Goal: Information Seeking & Learning: Learn about a topic

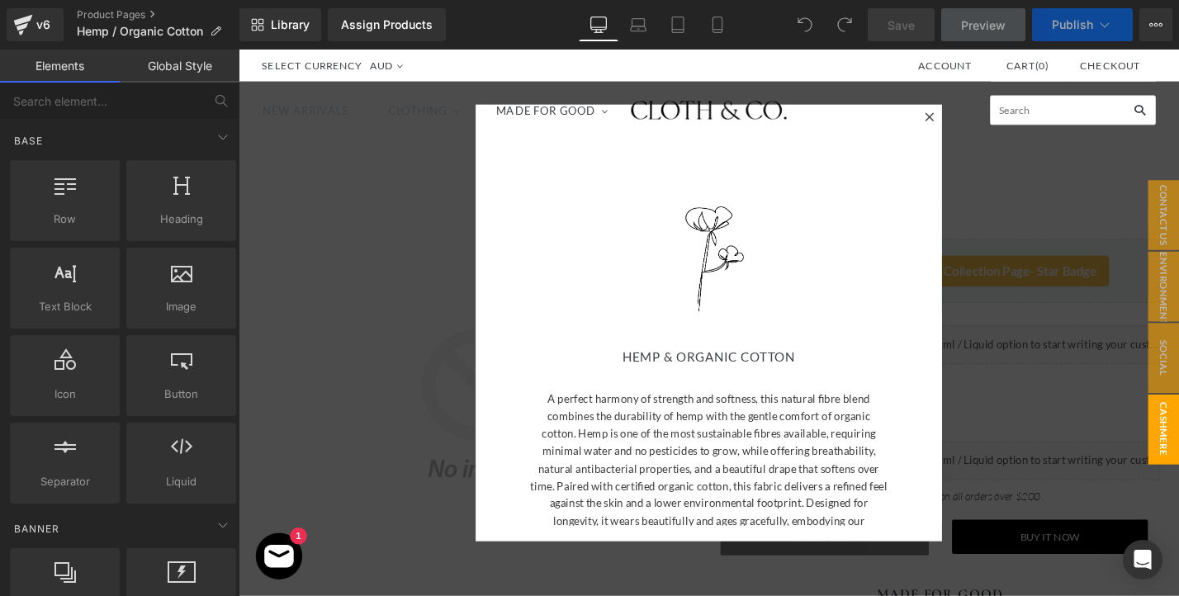
click at [975, 118] on div " Cart ( 0 )" at bounding box center [1046, 113] width 333 height 31
click at [974, 119] on div " Cart ( 0 )" at bounding box center [1046, 113] width 333 height 31
click at [1047, 326] on div at bounding box center [738, 340] width 999 height 581
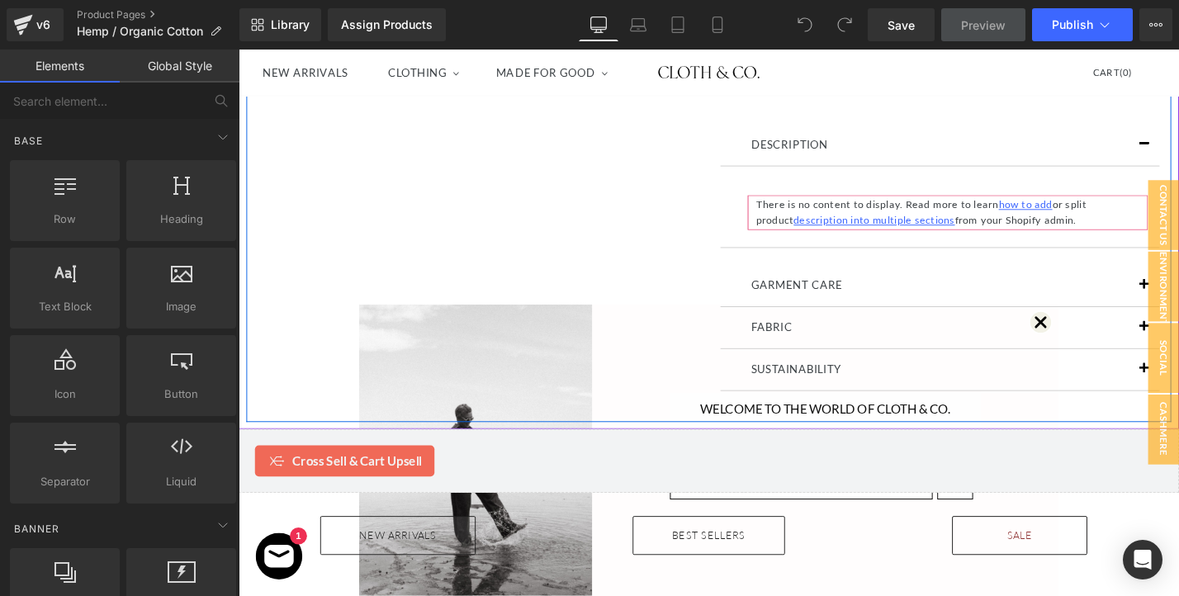
scroll to position [745, 0]
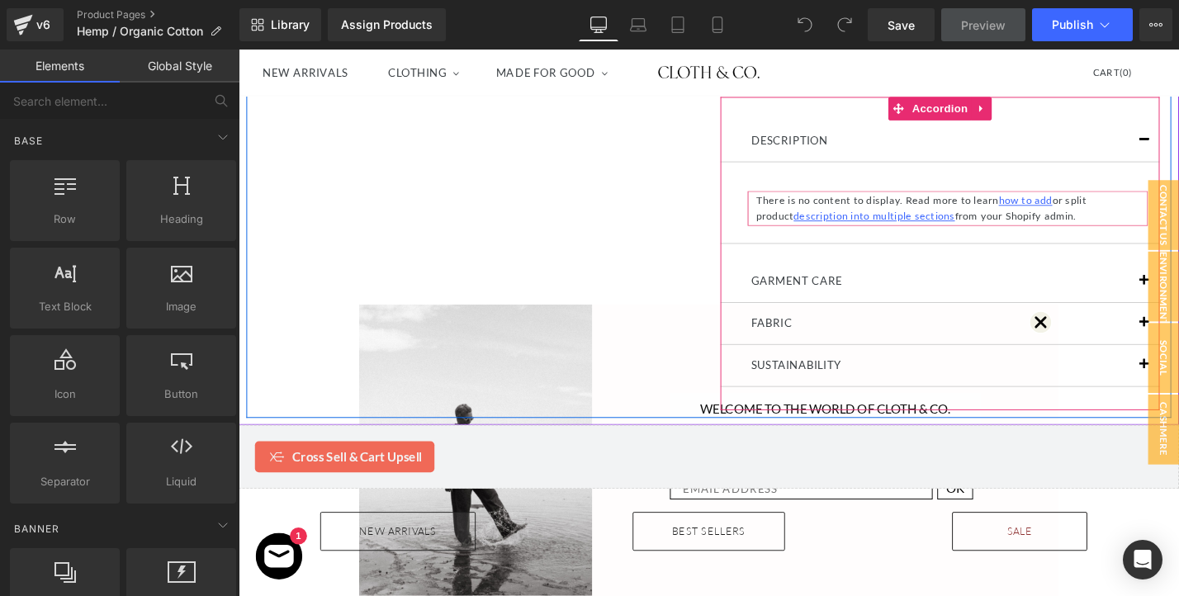
click at [880, 276] on div "GARMENT CARE Text Block" at bounding box center [984, 296] width 467 height 45
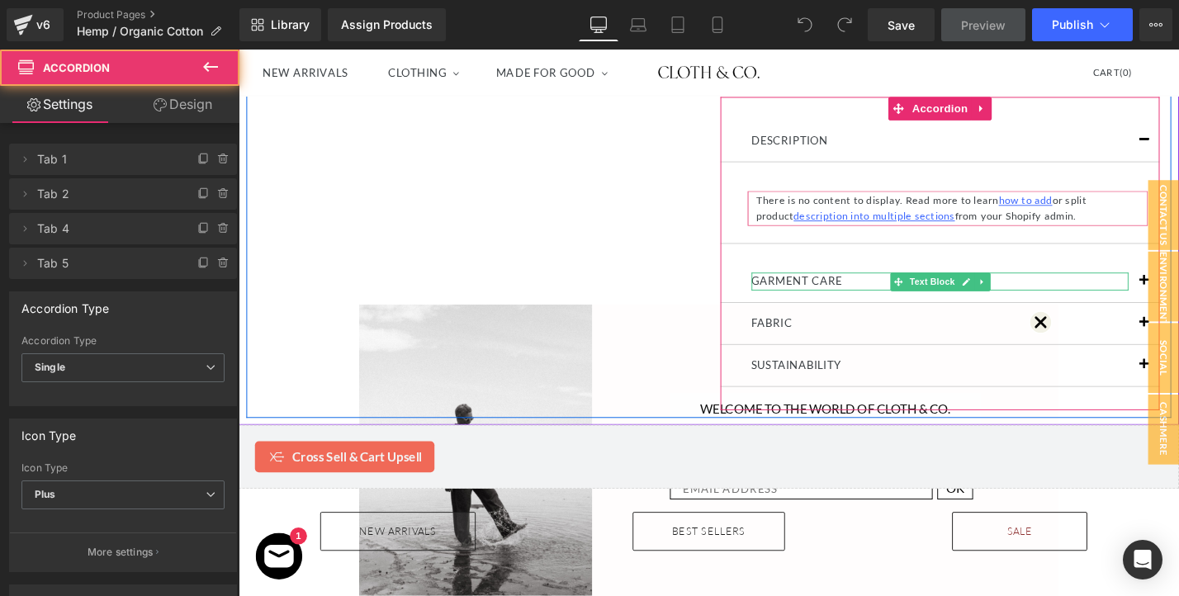
click at [864, 301] on p "GARMENT CARE" at bounding box center [984, 296] width 401 height 19
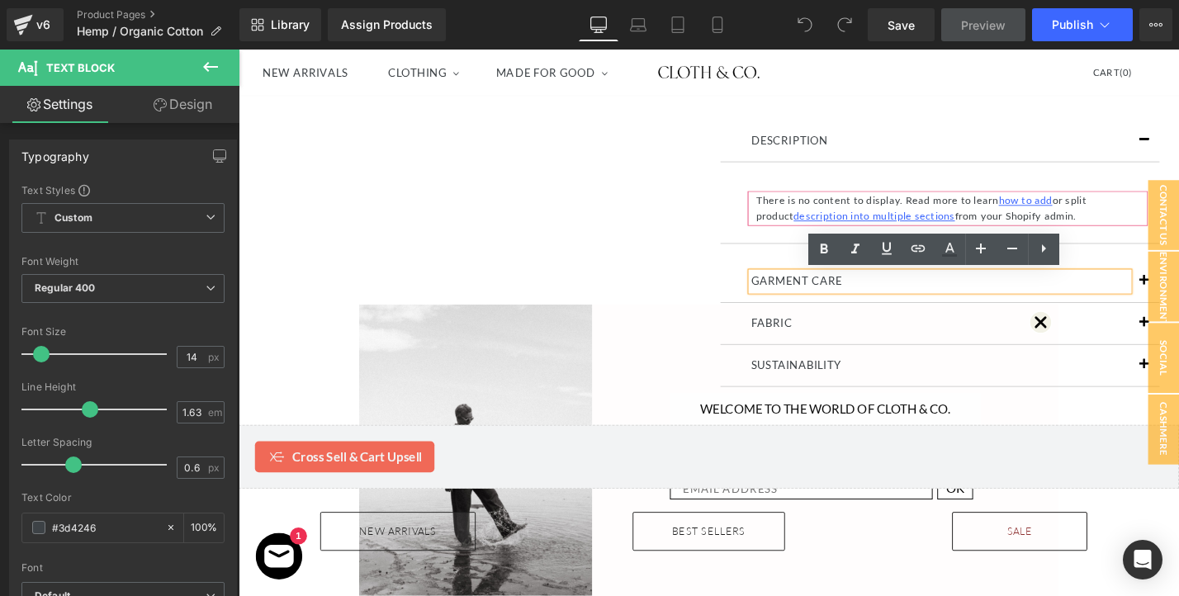
click at [1178, 292] on button "button" at bounding box center [1200, 296] width 33 height 44
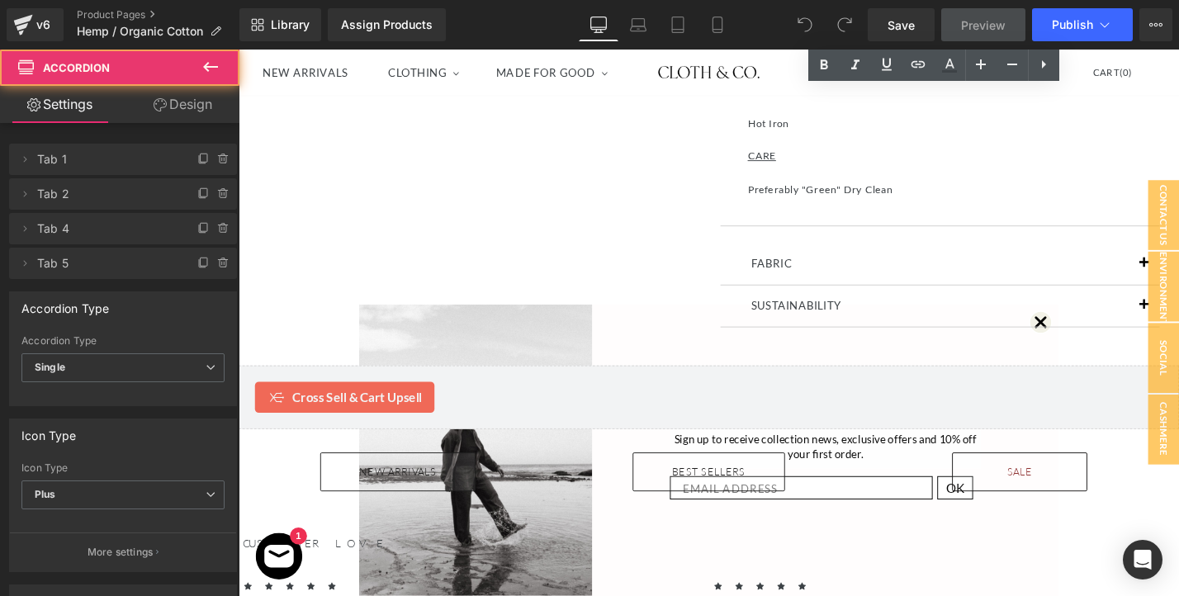
click at [1178, 278] on button "button" at bounding box center [1200, 278] width 33 height 44
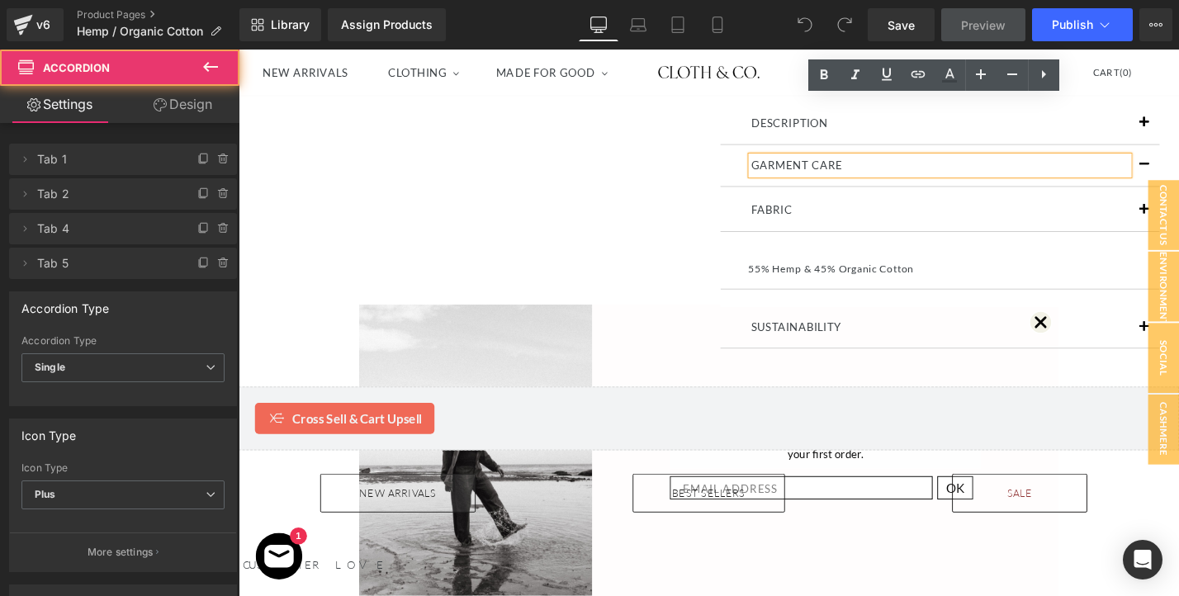
scroll to position [739, 0]
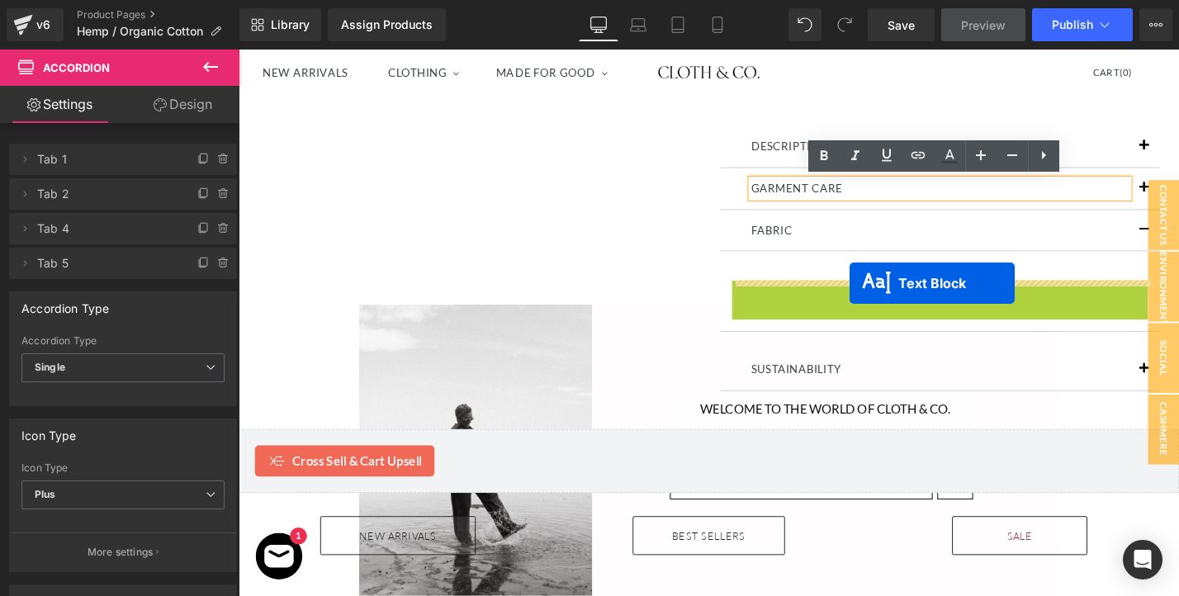
drag, startPoint x: 948, startPoint y: 298, endPoint x: 788, endPoint y: 298, distance: 160.2
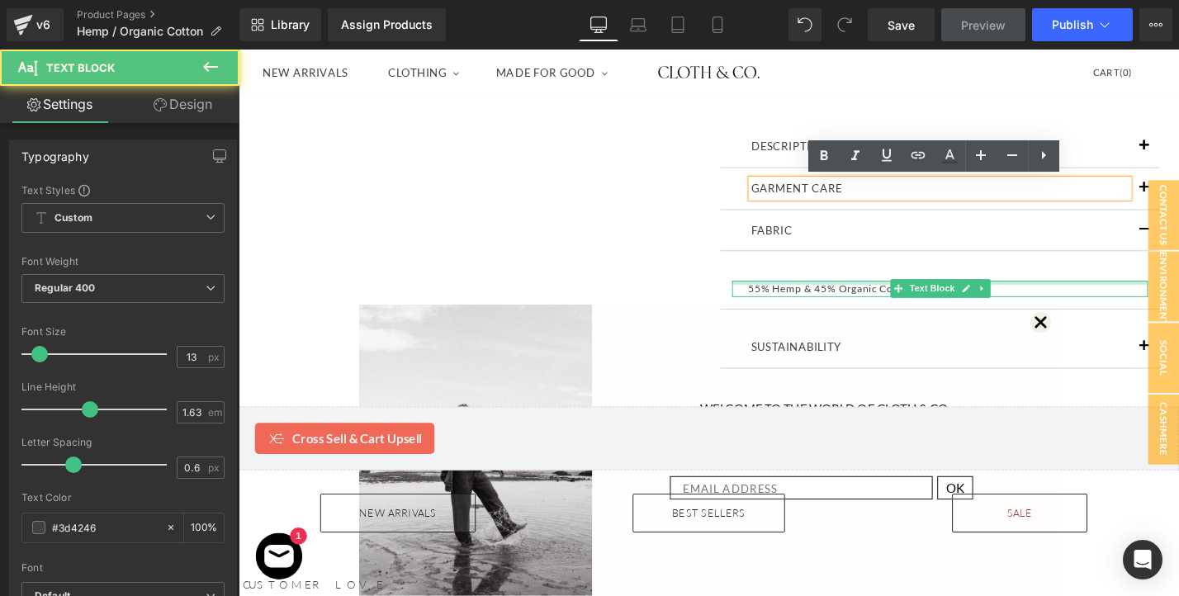
click at [788, 298] on div at bounding box center [984, 297] width 442 height 4
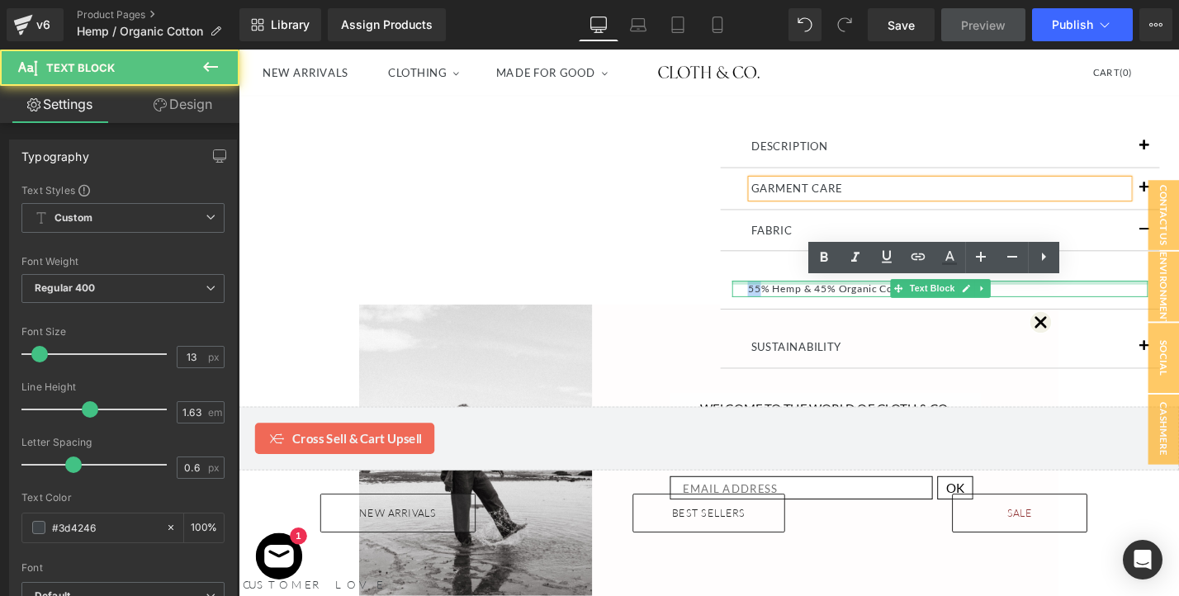
click at [788, 298] on p "55% Hemp & 45% Organic Cotton" at bounding box center [992, 303] width 425 height 17
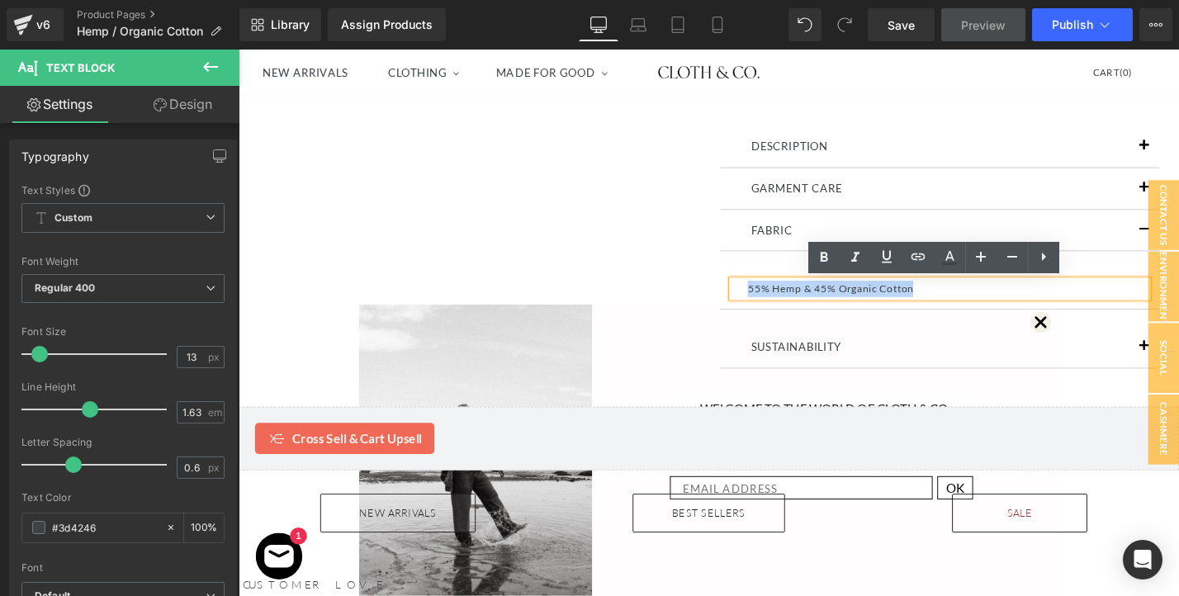
click at [788, 298] on p "55% Hemp & 45% Organic Cotton" at bounding box center [992, 303] width 425 height 17
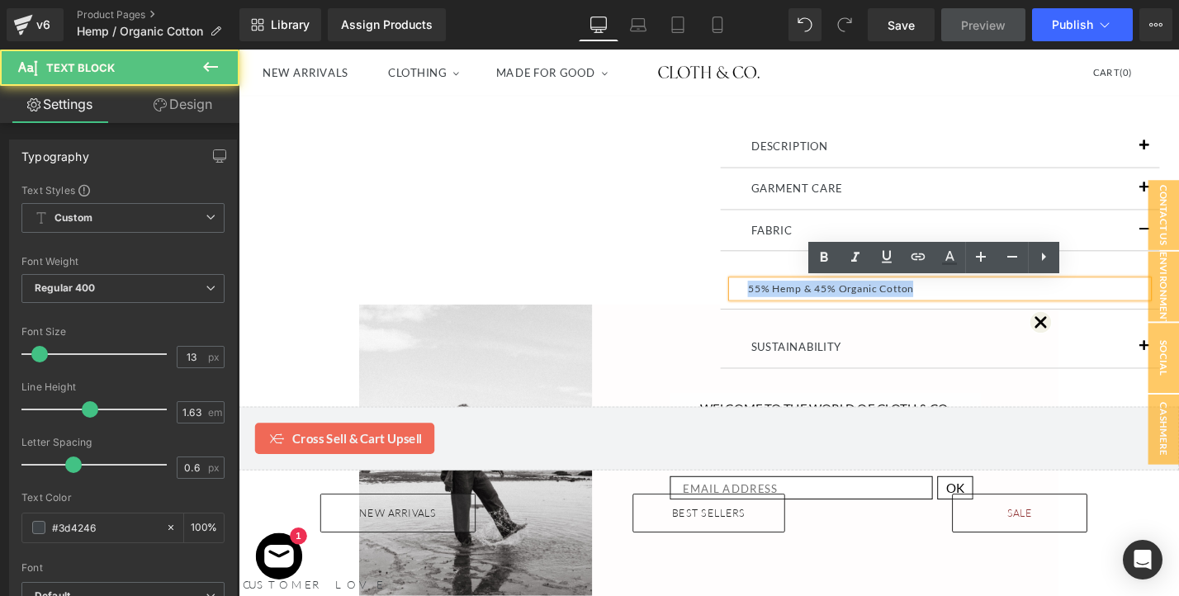
copy p "55% Hemp & 45% Organic Cotton"
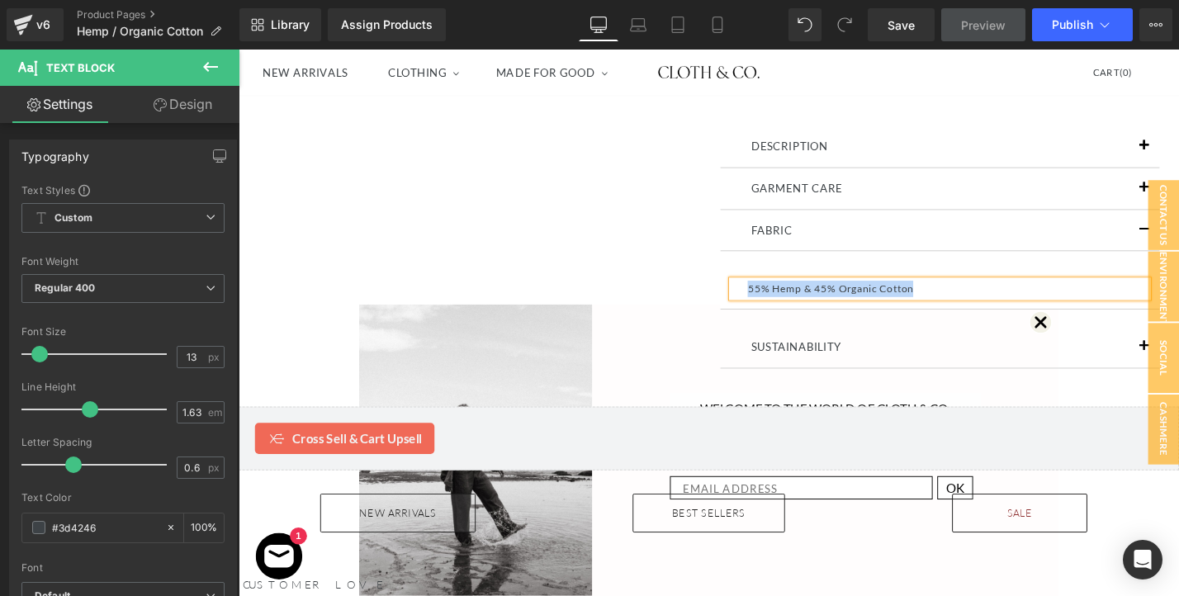
click at [893, 193] on p "GARMENT CARE" at bounding box center [984, 196] width 401 height 19
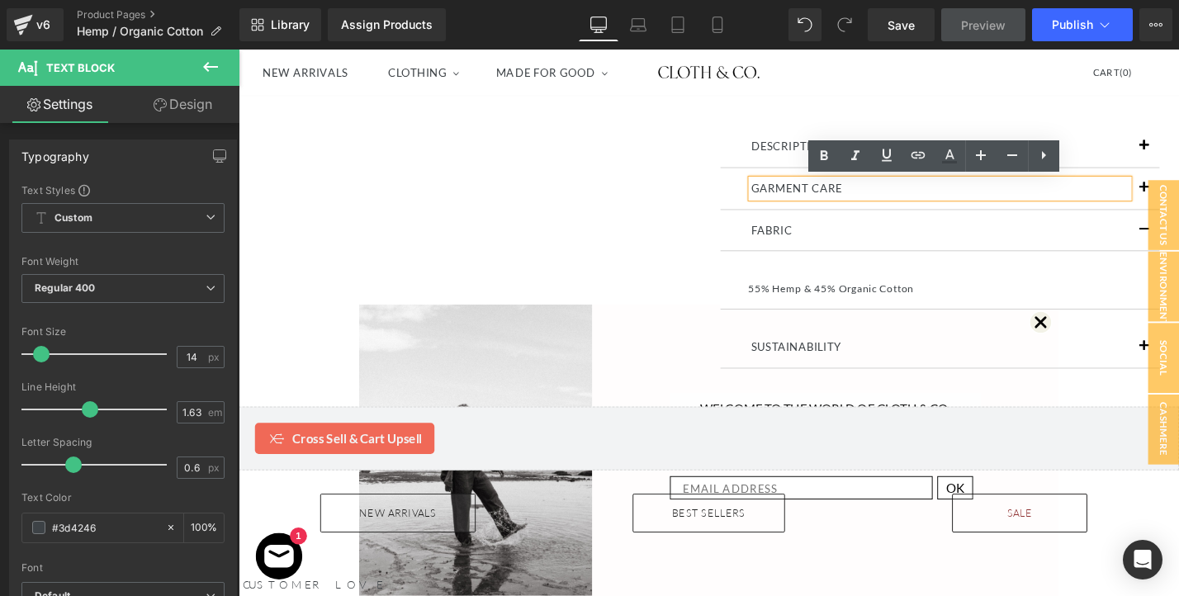
click at [1178, 188] on button "button" at bounding box center [1200, 197] width 33 height 44
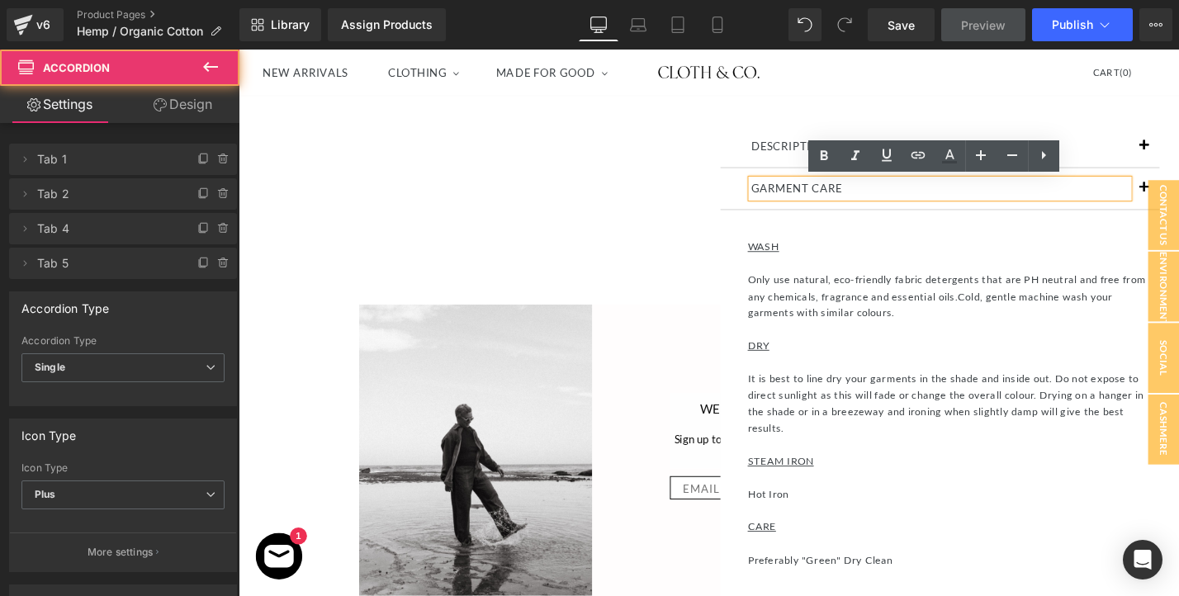
click at [835, 287] on p "Only use natural, eco-friendly fabric detergents that are PH neutral and free f…" at bounding box center [992, 320] width 425 height 70
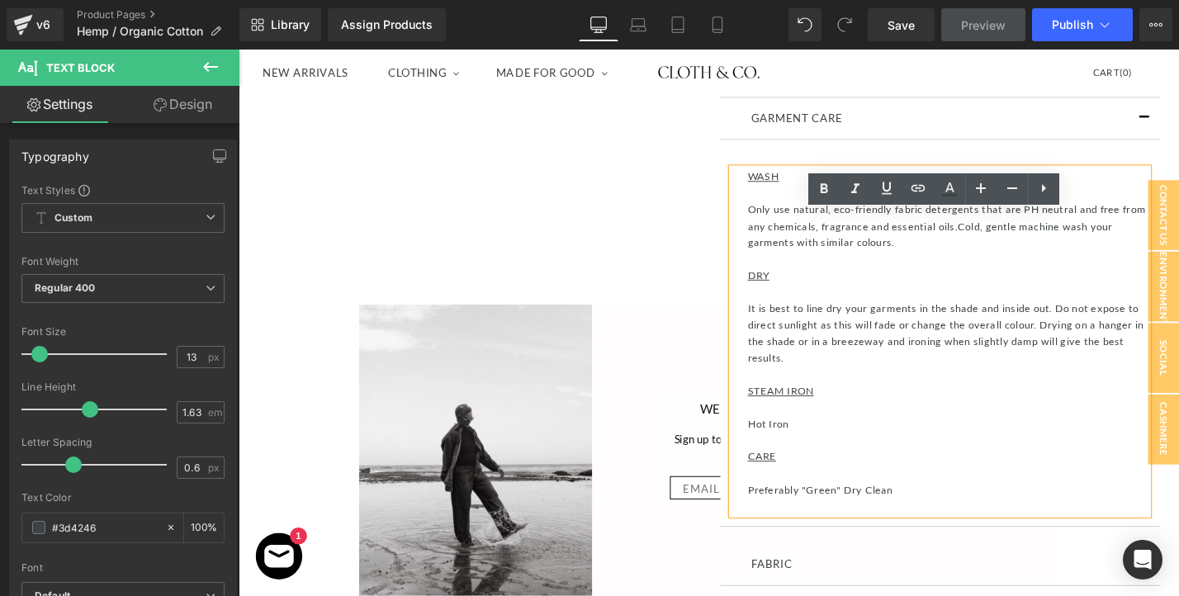
scroll to position [825, 0]
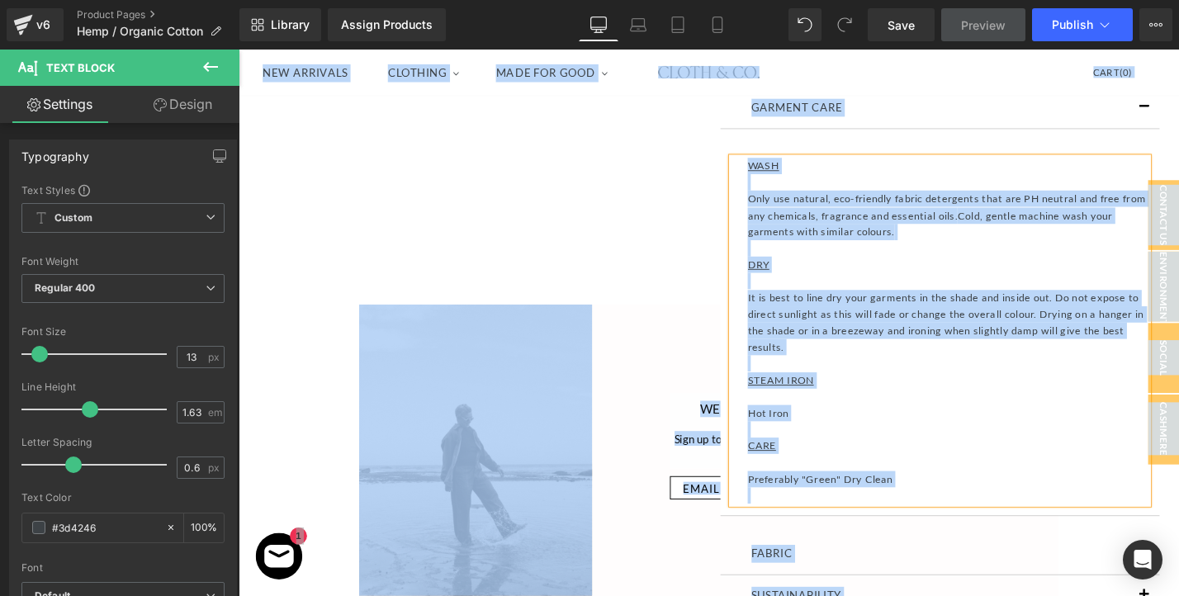
copy body "Select currency AUD AUD NZD CAD USD EUR GBP JPY HKD SGD Account Cart ( 0 ) Subt…"
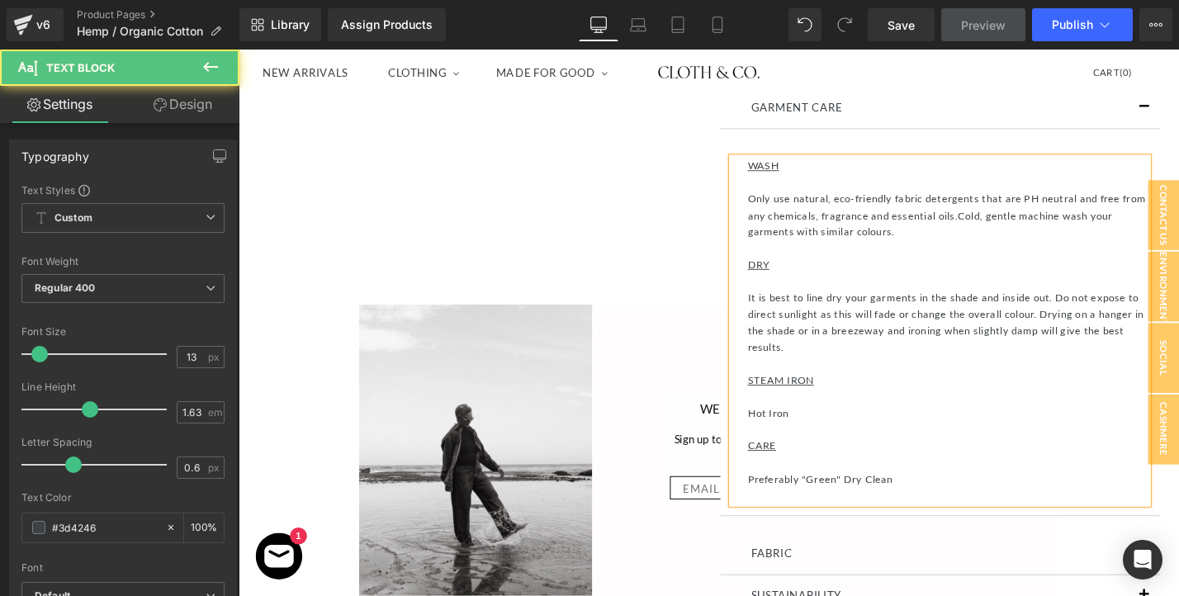
click at [834, 292] on p at bounding box center [992, 295] width 425 height 17
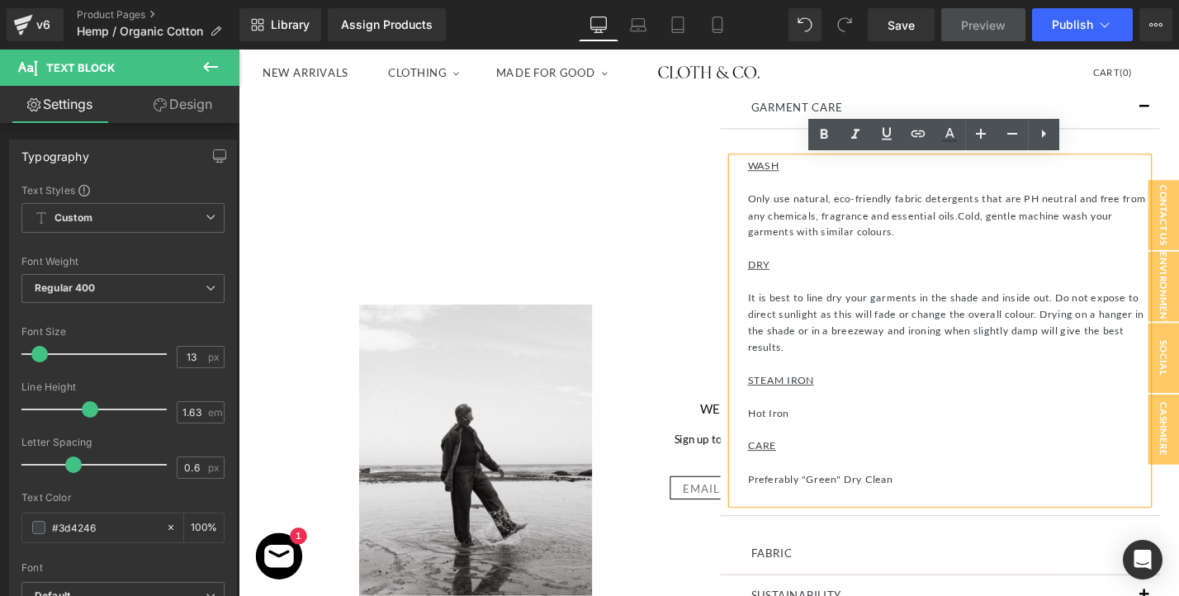
drag, startPoint x: 780, startPoint y: 170, endPoint x: 933, endPoint y: 505, distance: 368.0
click at [933, 505] on div "WASH Only use natural, eco-friendly fabric detergents that are PH neutral and f…" at bounding box center [984, 347] width 442 height 367
copy div "WASH Only use natural, eco-friendly fabric detergents that are PH neutral and f…"
